Goal: Download file/media

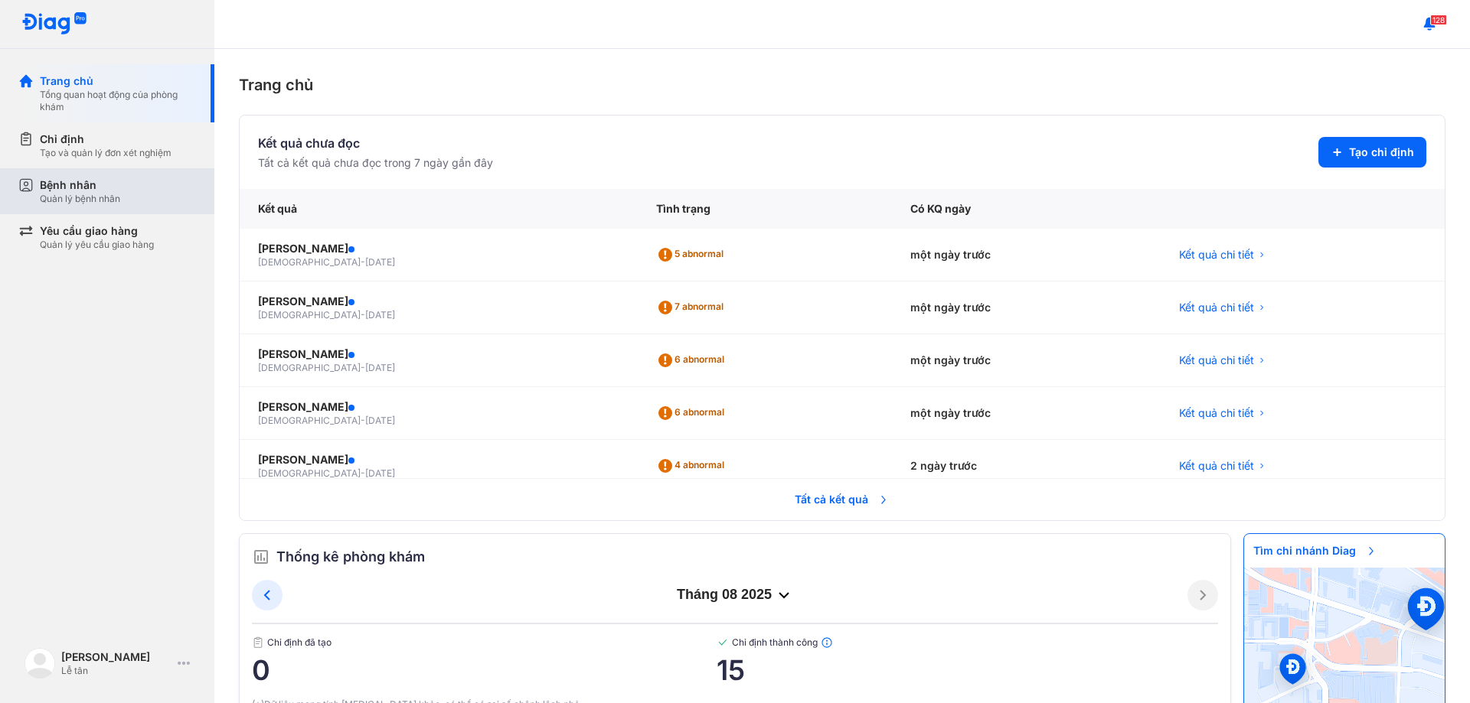
click at [93, 198] on div "Quản lý bệnh nhân" at bounding box center [80, 199] width 80 height 12
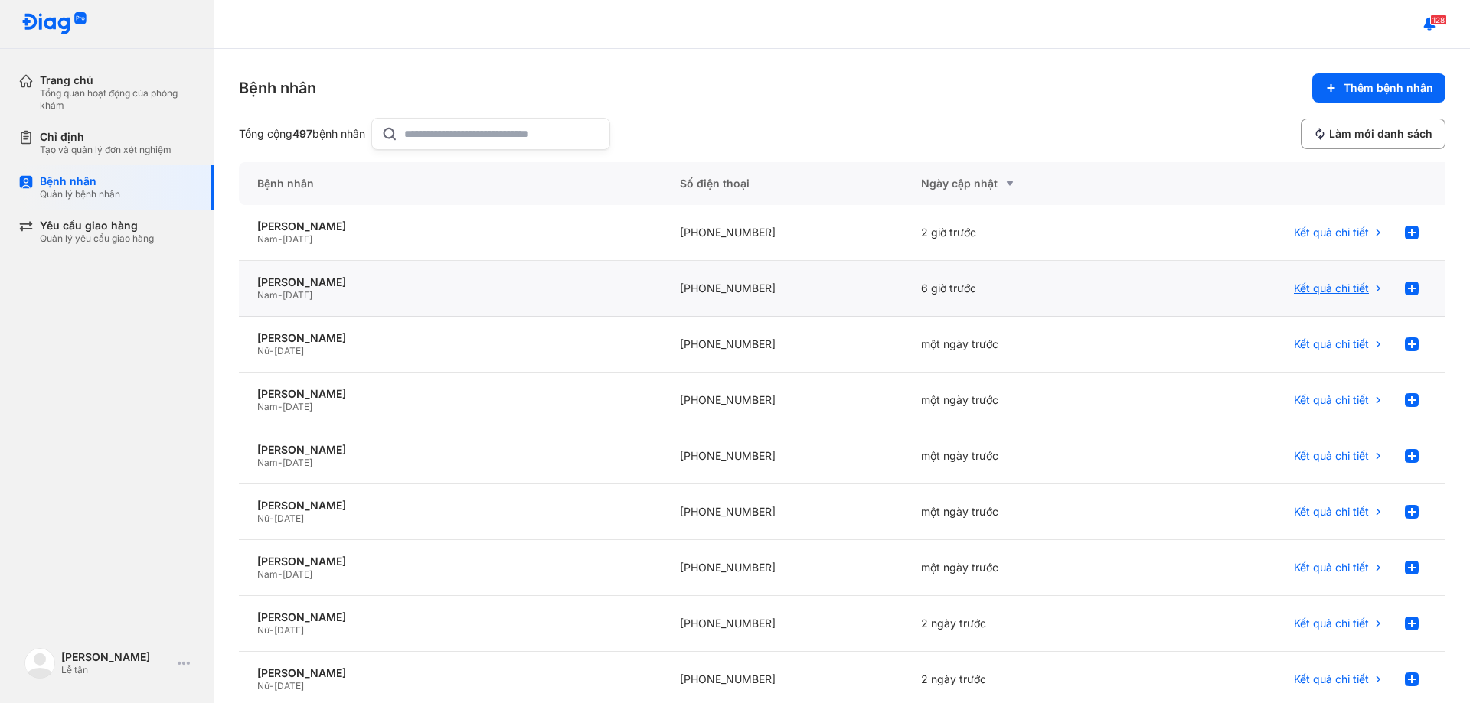
click at [1372, 288] on icon at bounding box center [1378, 288] width 12 height 12
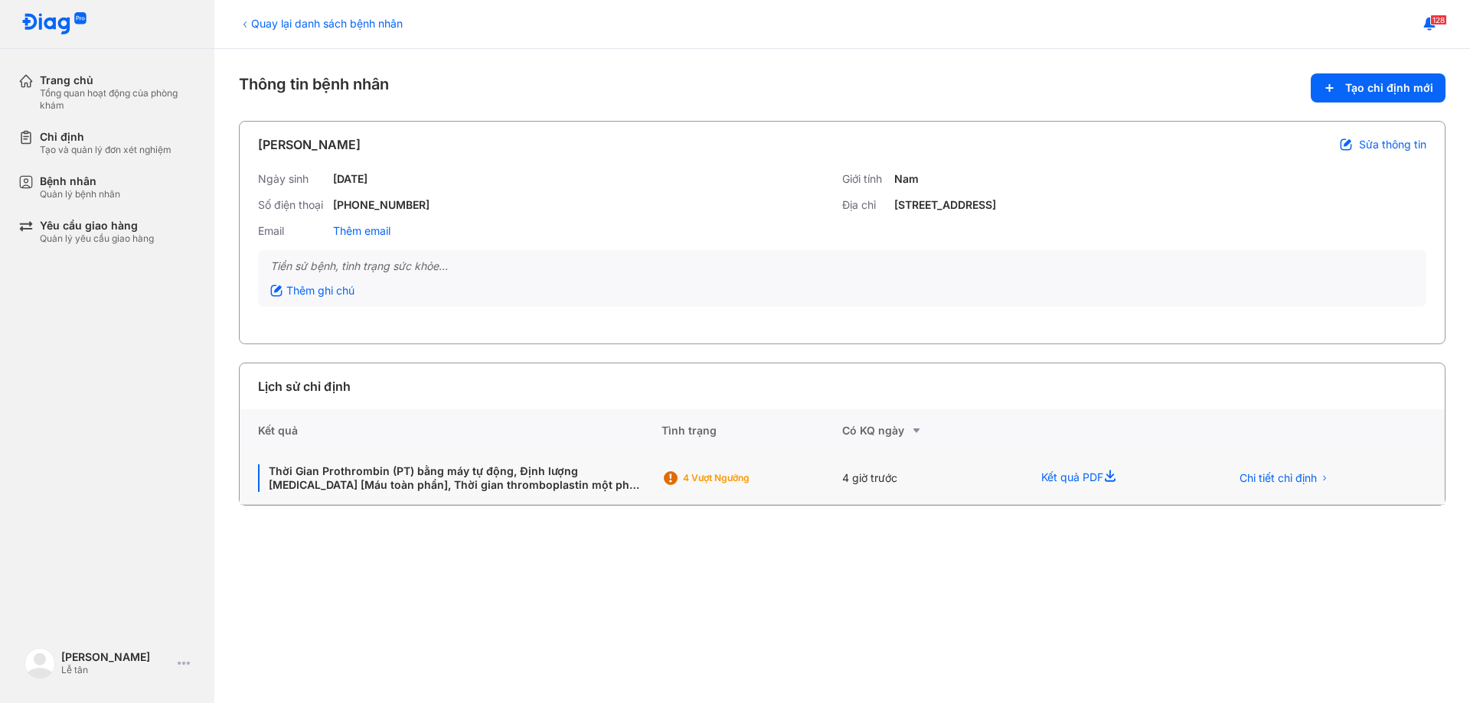
click at [1118, 478] on icon at bounding box center [1112, 478] width 18 height 18
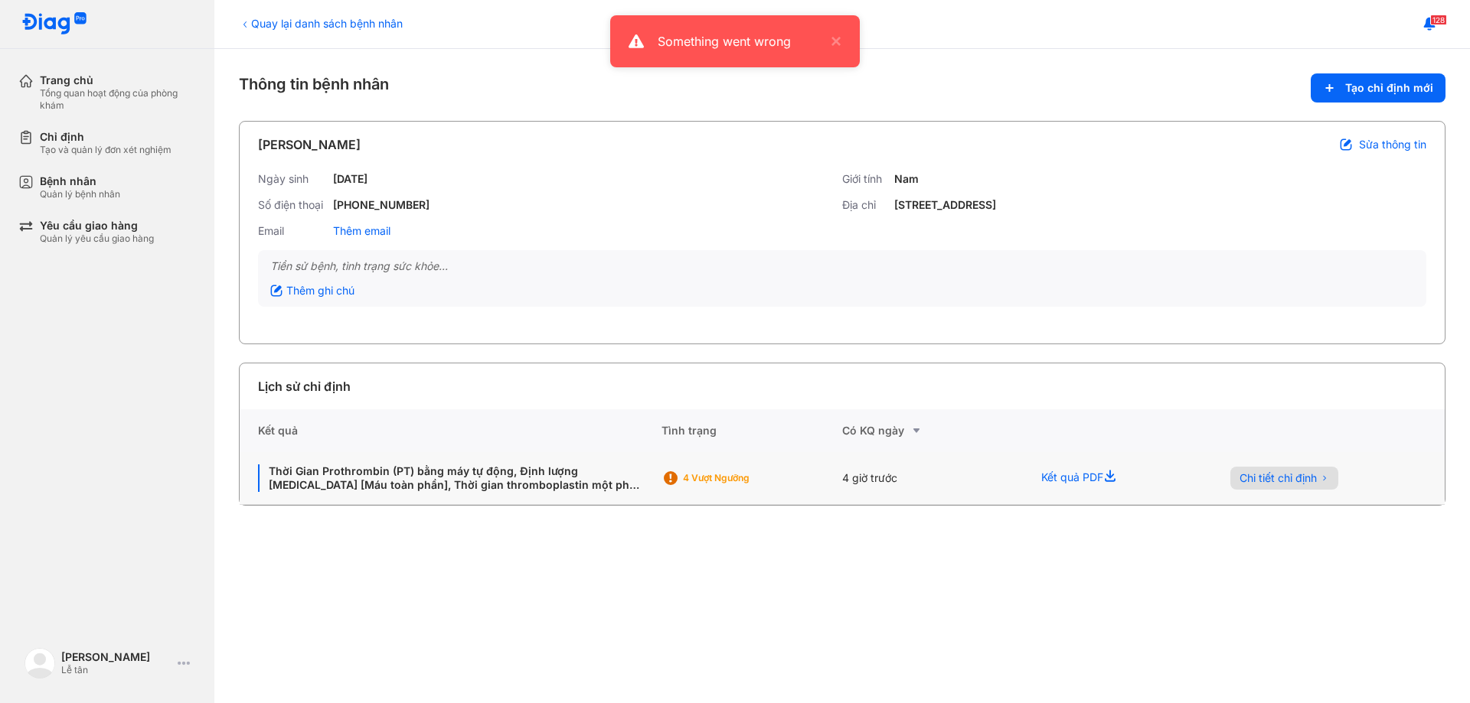
click at [1307, 478] on span "Chi tiết chỉ định" at bounding box center [1277, 478] width 77 height 14
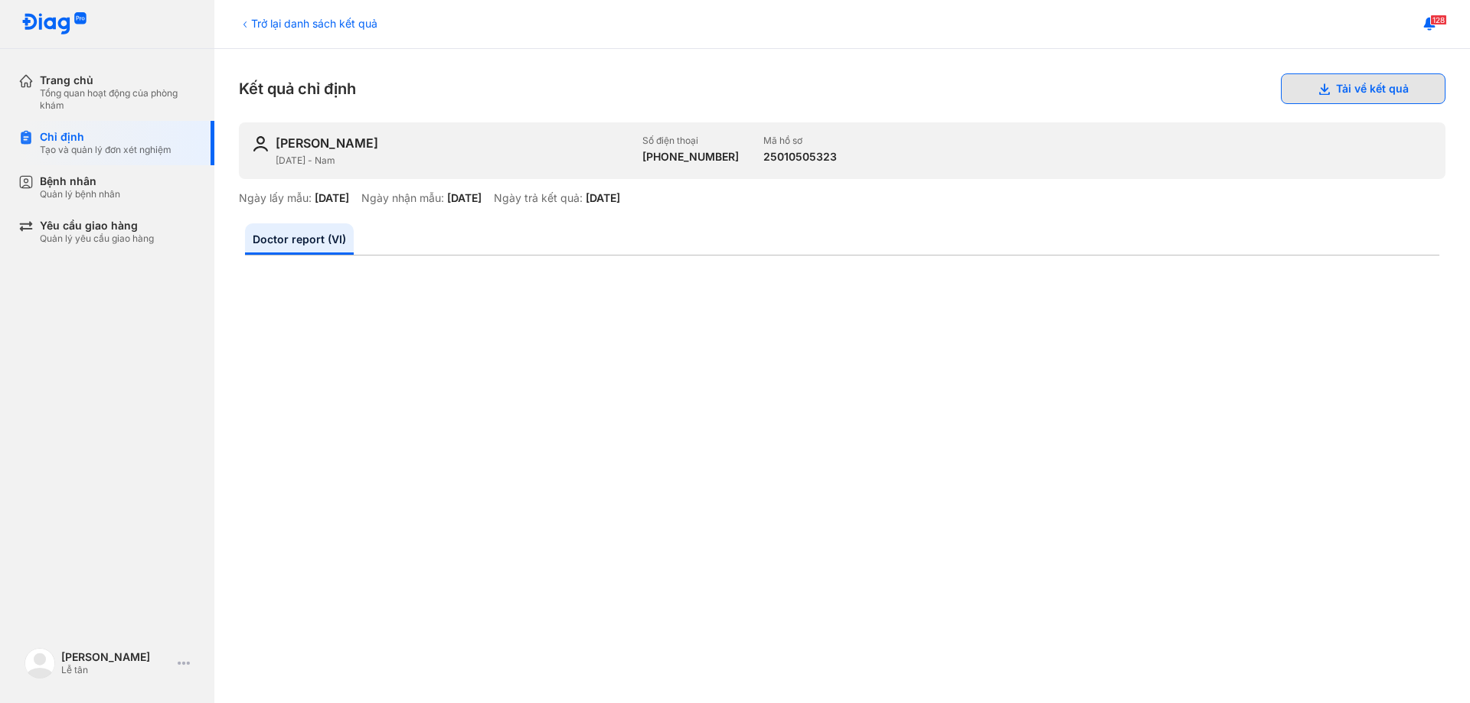
click at [1343, 86] on button "Tải về kết quả" at bounding box center [1363, 88] width 165 height 31
